Goal: Complete application form

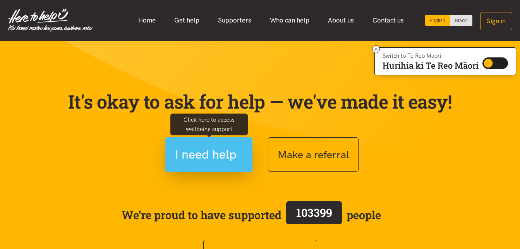
click at [178, 156] on span "I need help" at bounding box center [206, 154] width 62 height 20
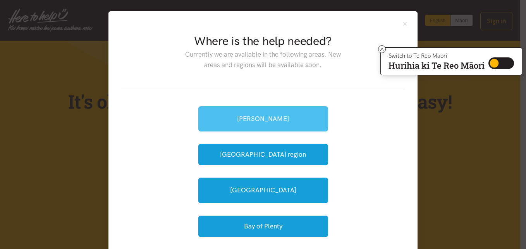
click at [261, 126] on link "[PERSON_NAME]" at bounding box center [263, 118] width 130 height 25
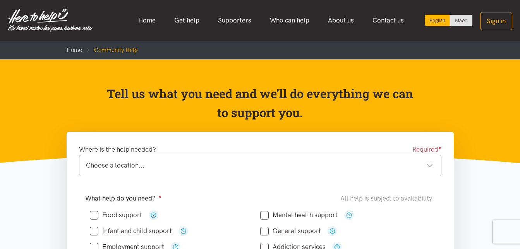
click at [165, 161] on div "Choose a location..." at bounding box center [259, 165] width 347 height 10
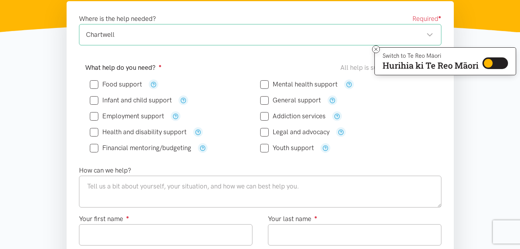
scroll to position [112, 0]
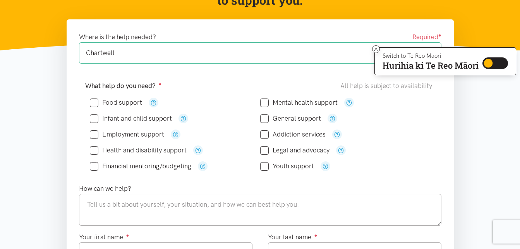
click at [97, 103] on input "Food support" at bounding box center [116, 102] width 52 height 7
checkbox input "true"
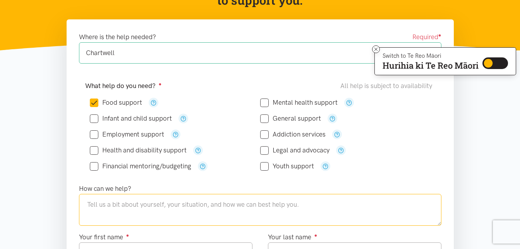
click at [115, 204] on textarea at bounding box center [260, 210] width 362 height 32
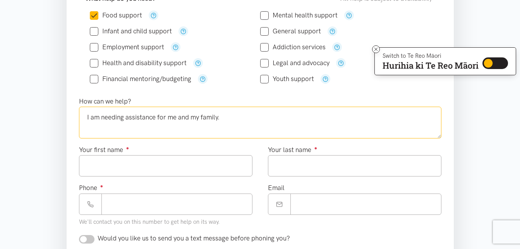
scroll to position [205, 0]
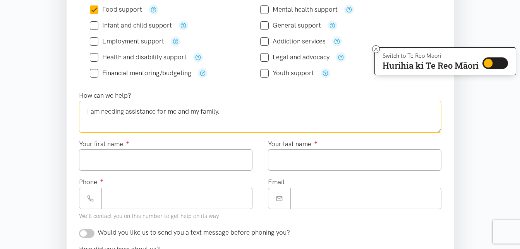
type textarea "I am needing assistance for me and my family."
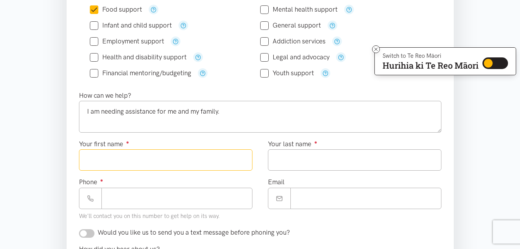
click at [114, 159] on input "Your first name ●" at bounding box center [166, 159] width 174 height 21
type input "*****"
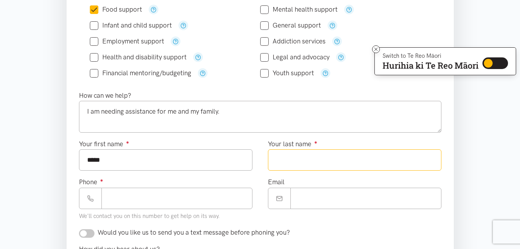
type input "*********"
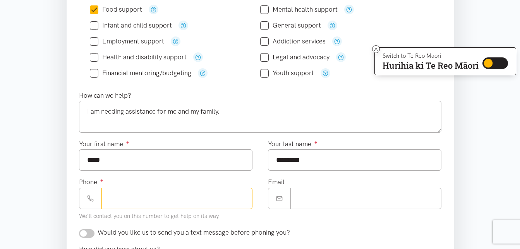
type input "**********"
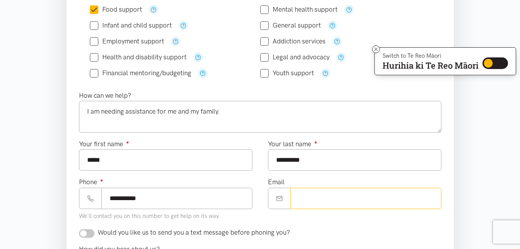
type input "**********"
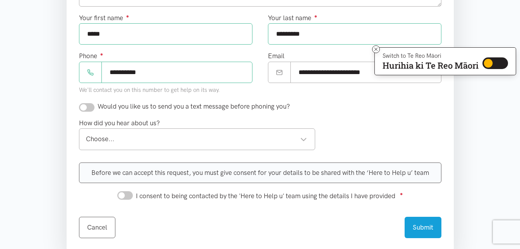
scroll to position [332, 0]
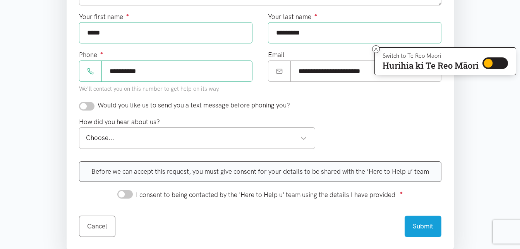
type input "*****"
click at [88, 109] on input "checkbox" at bounding box center [86, 106] width 15 height 9
checkbox input "true"
click at [113, 137] on div "Choose..." at bounding box center [197, 137] width 222 height 10
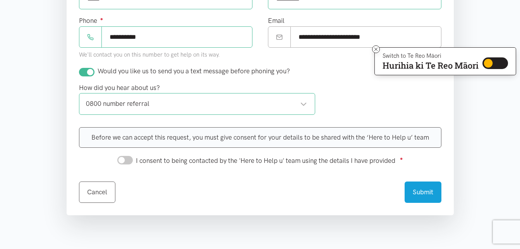
scroll to position [367, 0]
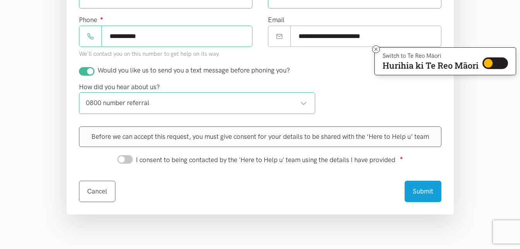
click at [121, 160] on input "I consent to being contacted by the 'Here to Help u' team using the details I h…" at bounding box center [124, 159] width 15 height 9
checkbox input "true"
click at [417, 190] on button "Submit" at bounding box center [423, 189] width 37 height 21
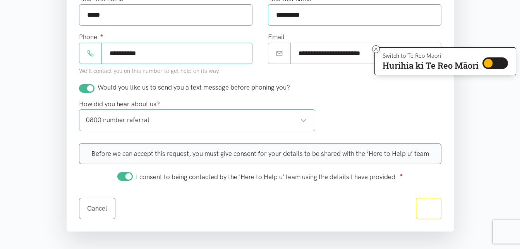
scroll to position [350, 0]
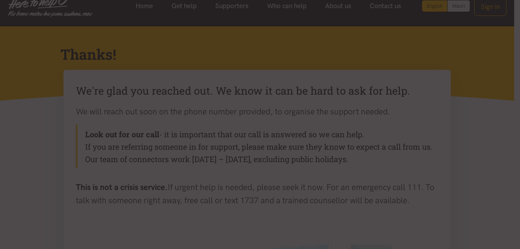
scroll to position [21, 0]
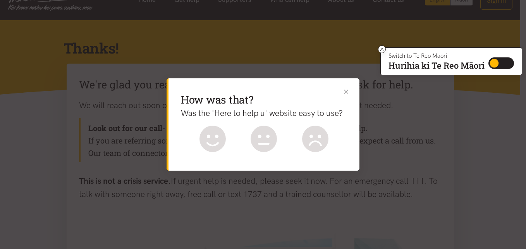
click at [345, 93] on button "Close" at bounding box center [346, 92] width 8 height 8
